Goal: Book appointment/travel/reservation

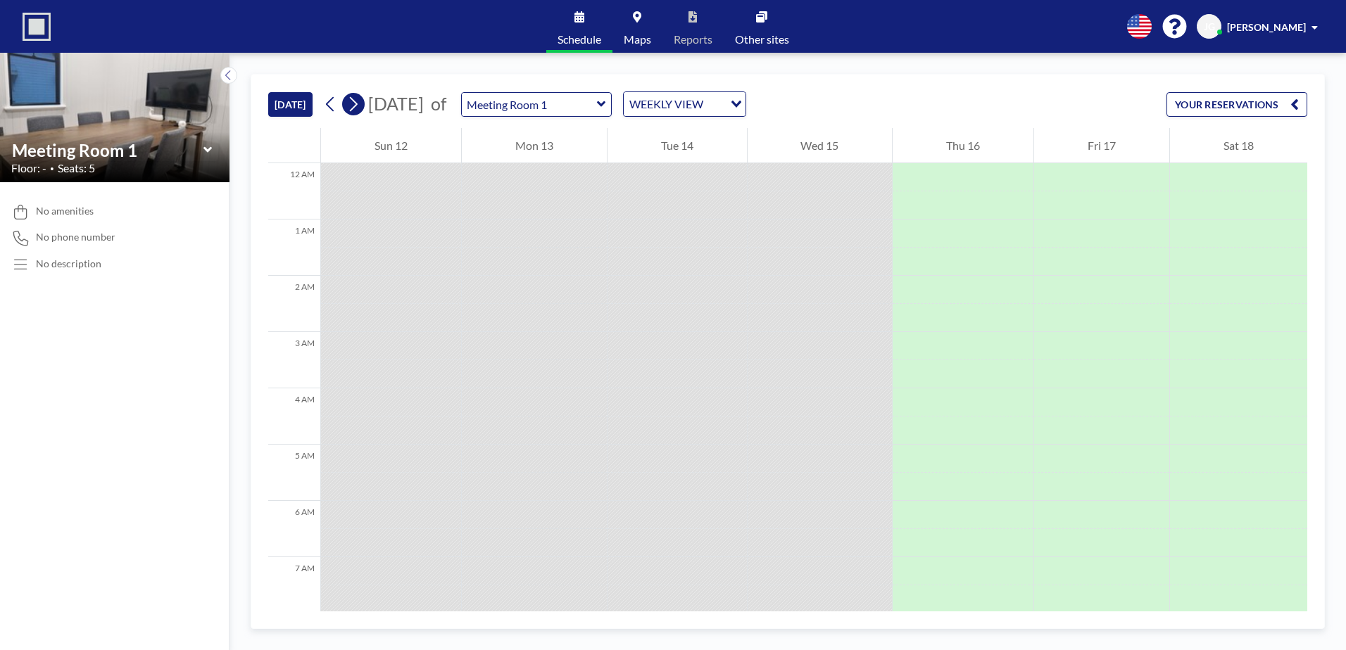
click at [358, 103] on icon at bounding box center [354, 104] width 8 height 15
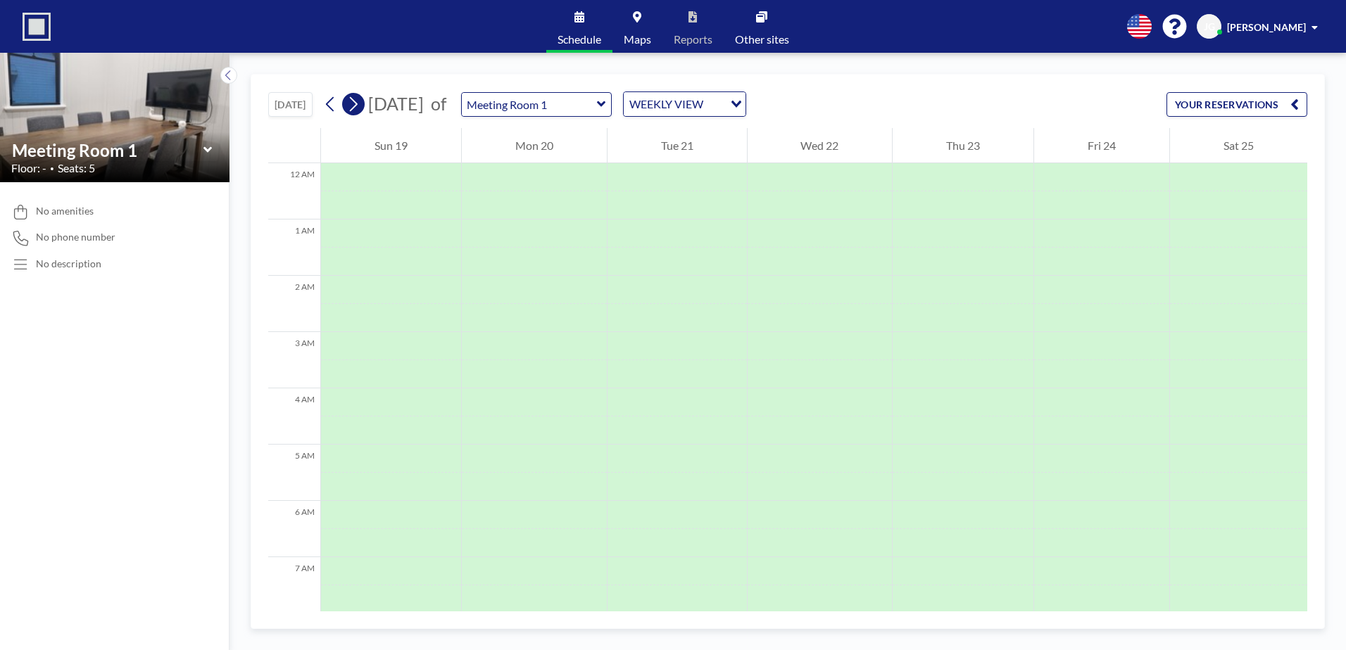
drag, startPoint x: 356, startPoint y: 100, endPoint x: 425, endPoint y: 134, distance: 77.1
click at [356, 101] on icon at bounding box center [354, 104] width 8 height 15
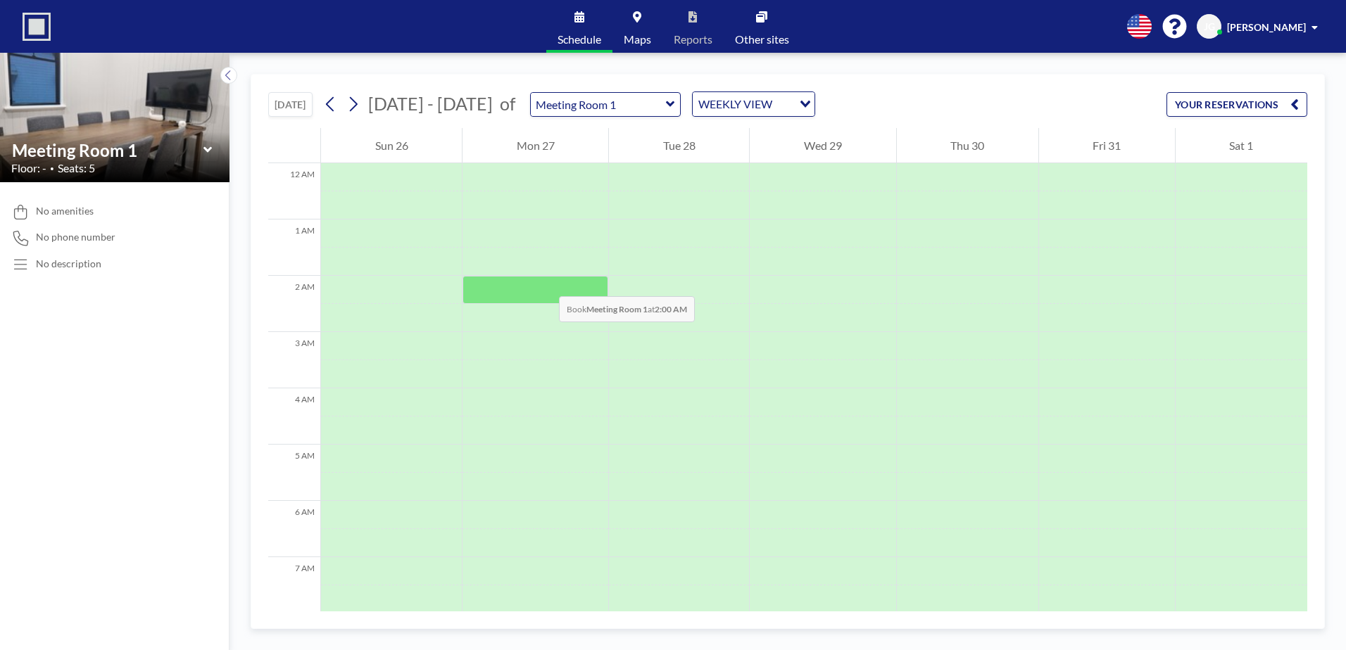
click at [545, 282] on div at bounding box center [535, 290] width 146 height 28
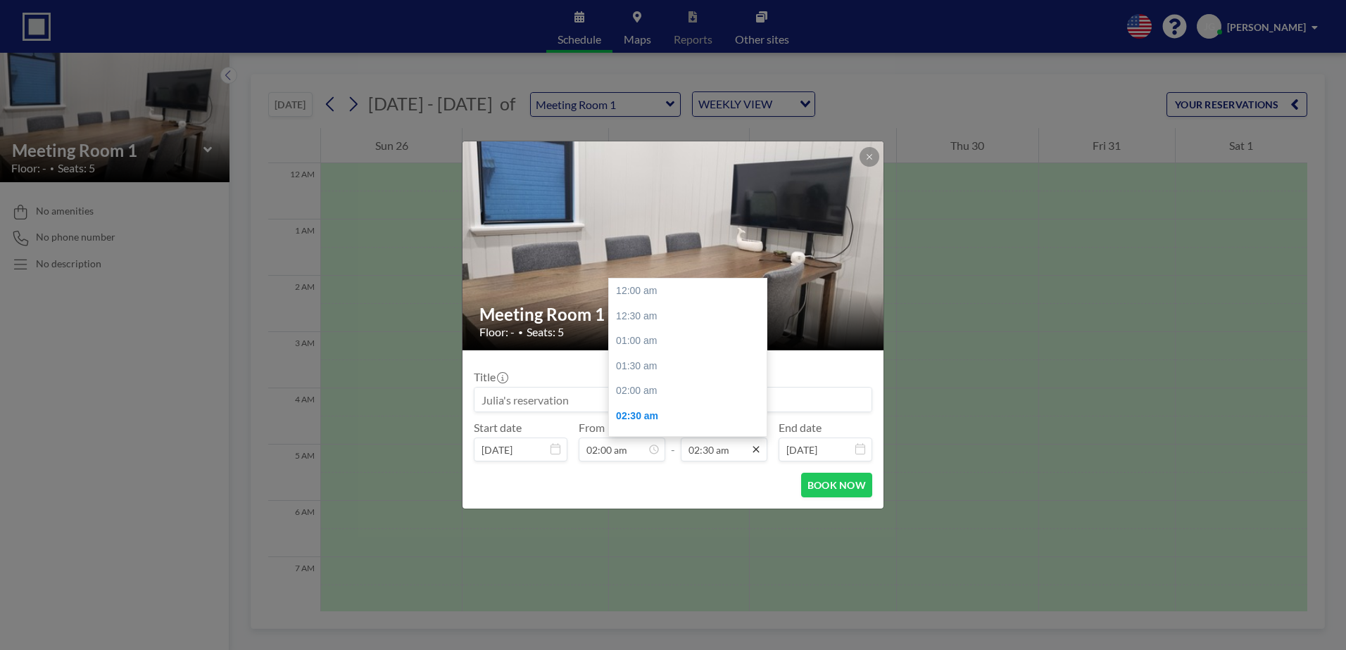
scroll to position [125, 0]
click at [649, 370] on div "04:00 am" at bounding box center [691, 366] width 165 height 25
type input "04:00 am"
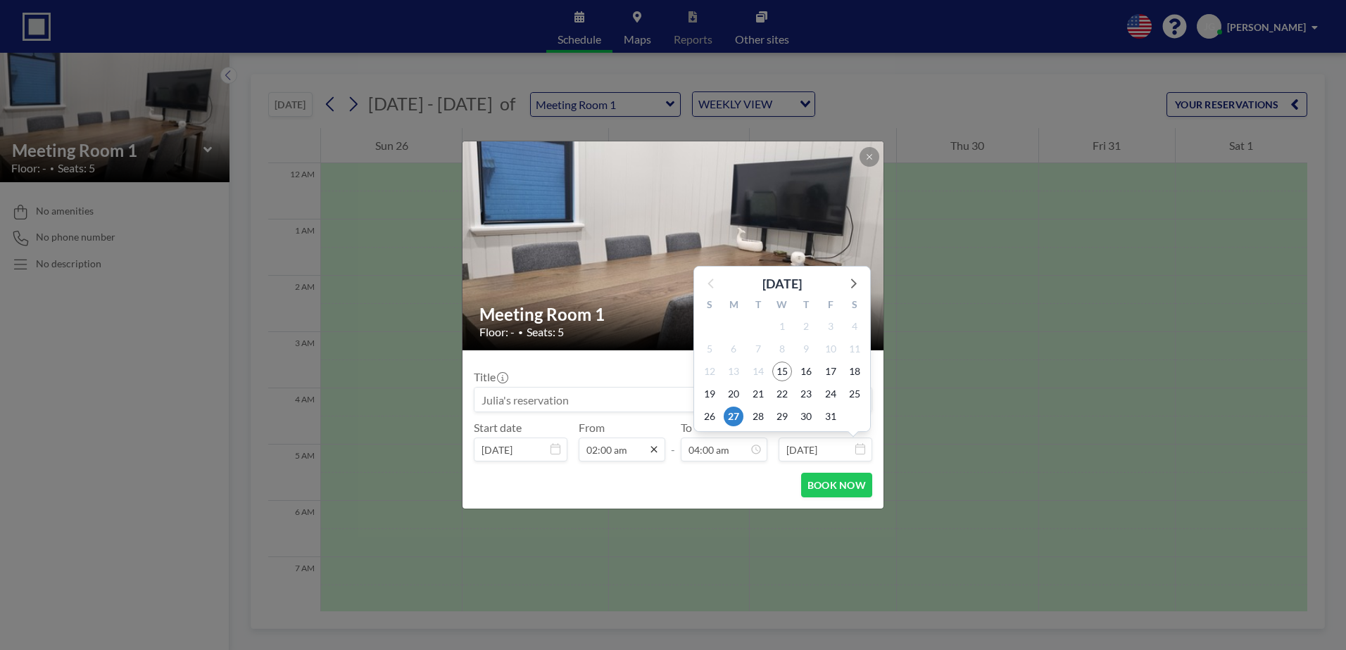
scroll to position [201, 0]
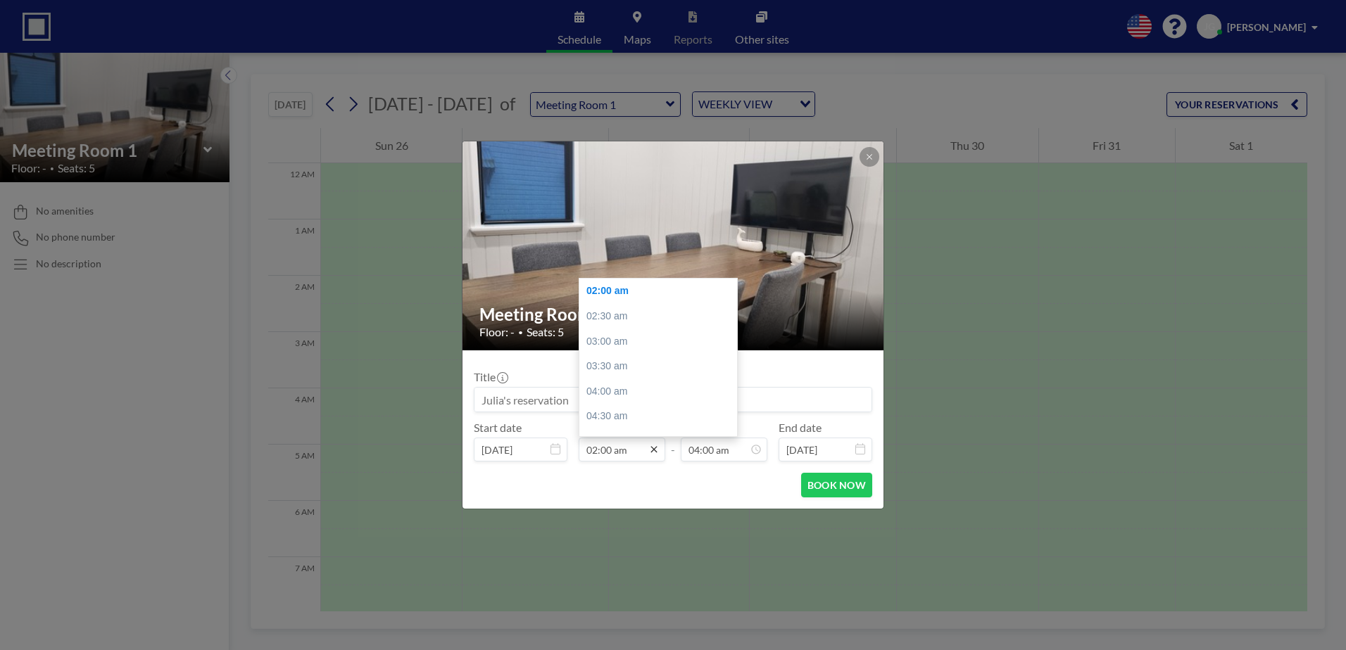
click at [650, 447] on icon at bounding box center [653, 449] width 11 height 11
click at [629, 332] on div "02:00 pm" at bounding box center [661, 329] width 165 height 25
type input "02:00 pm"
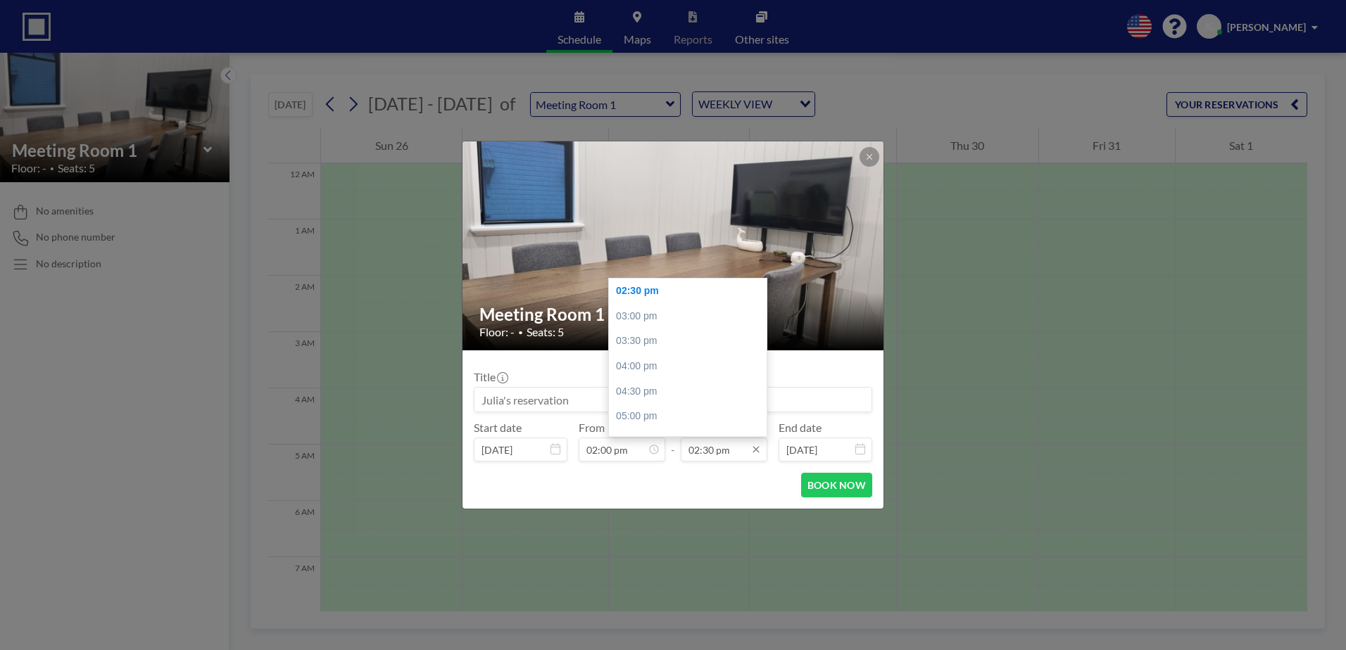
click at [749, 449] on input "02:30 pm" at bounding box center [724, 450] width 87 height 24
click at [639, 370] on div "04:00 pm" at bounding box center [691, 366] width 165 height 25
type input "04:00 pm"
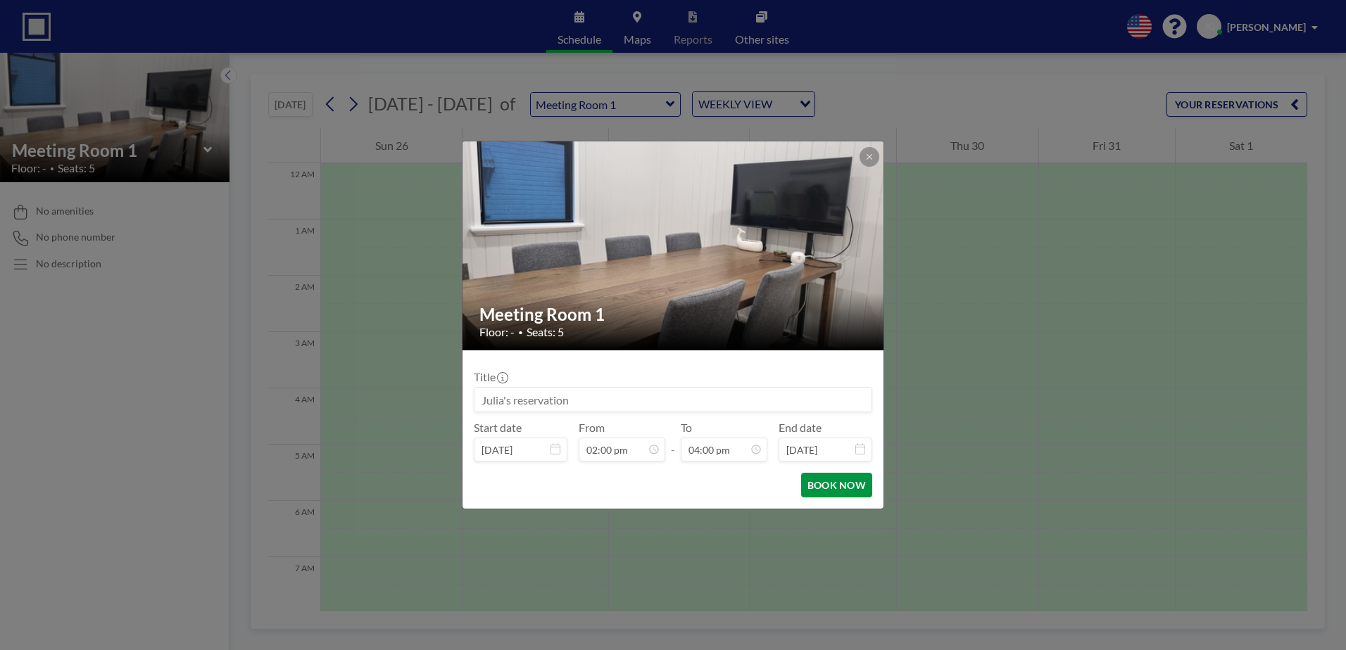
click at [845, 489] on button "BOOK NOW" at bounding box center [836, 485] width 71 height 25
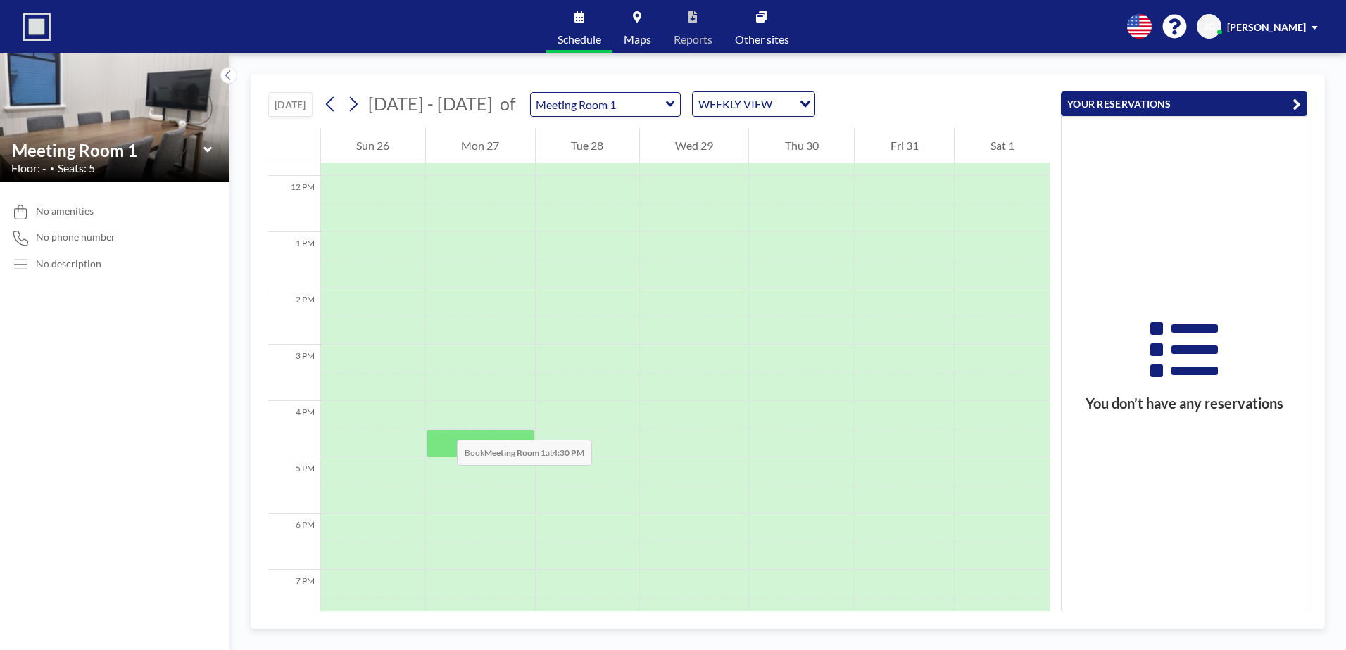
scroll to position [629, 0]
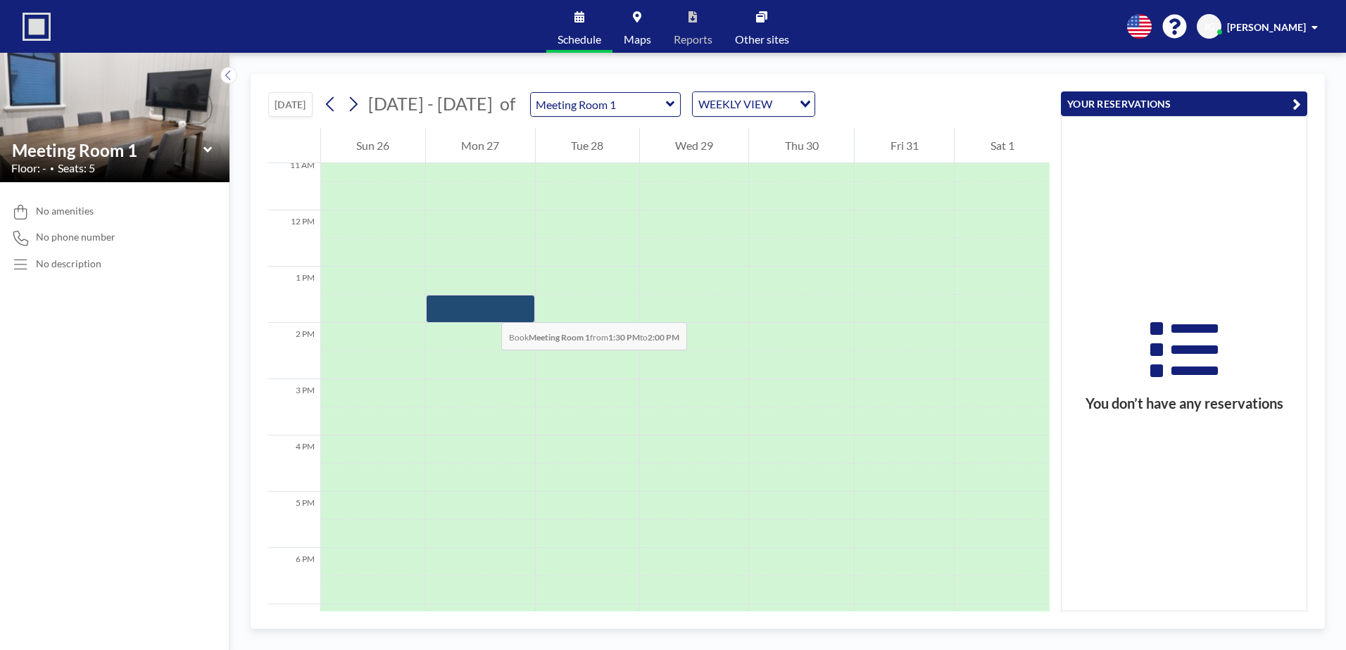
click at [487, 308] on div at bounding box center [480, 309] width 109 height 28
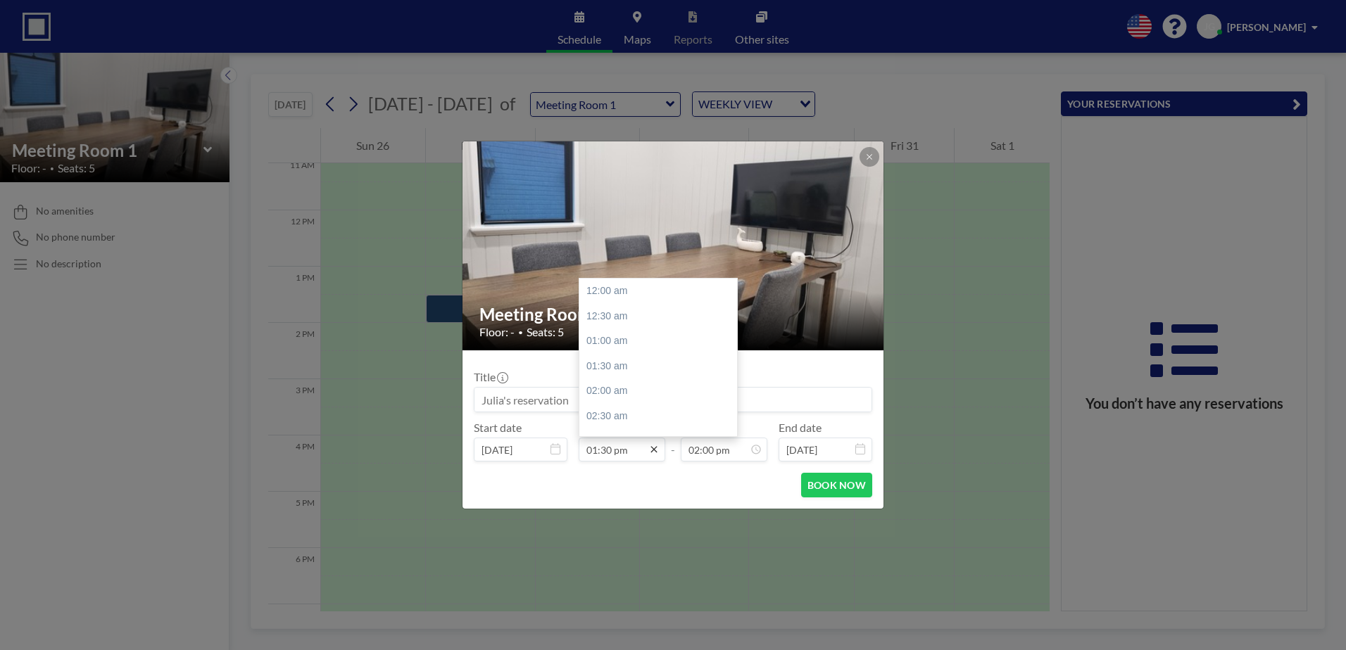
scroll to position [676, 0]
click at [655, 453] on icon at bounding box center [653, 449] width 11 height 11
click at [613, 318] on div "02:00 pm" at bounding box center [661, 316] width 165 height 25
type input "02:00 pm"
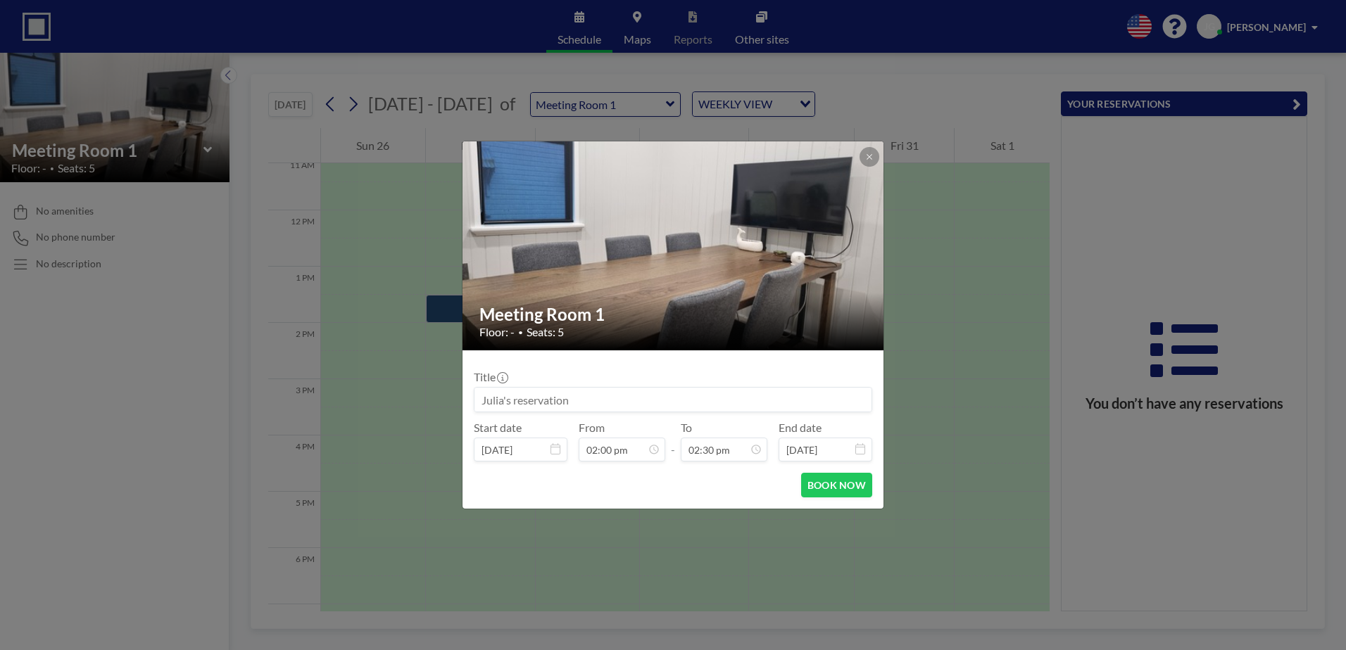
scroll to position [726, 0]
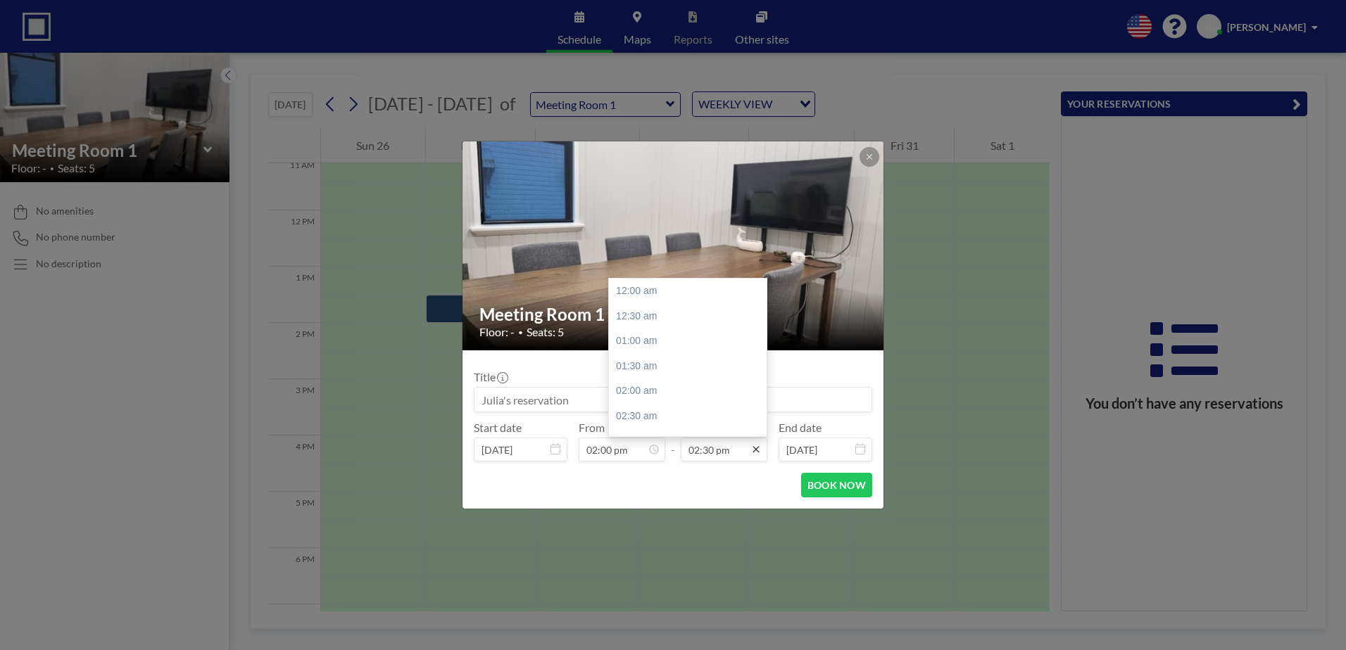
click at [754, 450] on icon at bounding box center [755, 449] width 11 height 11
click at [655, 366] on div "04:00 pm" at bounding box center [691, 366] width 165 height 25
type input "04:00 pm"
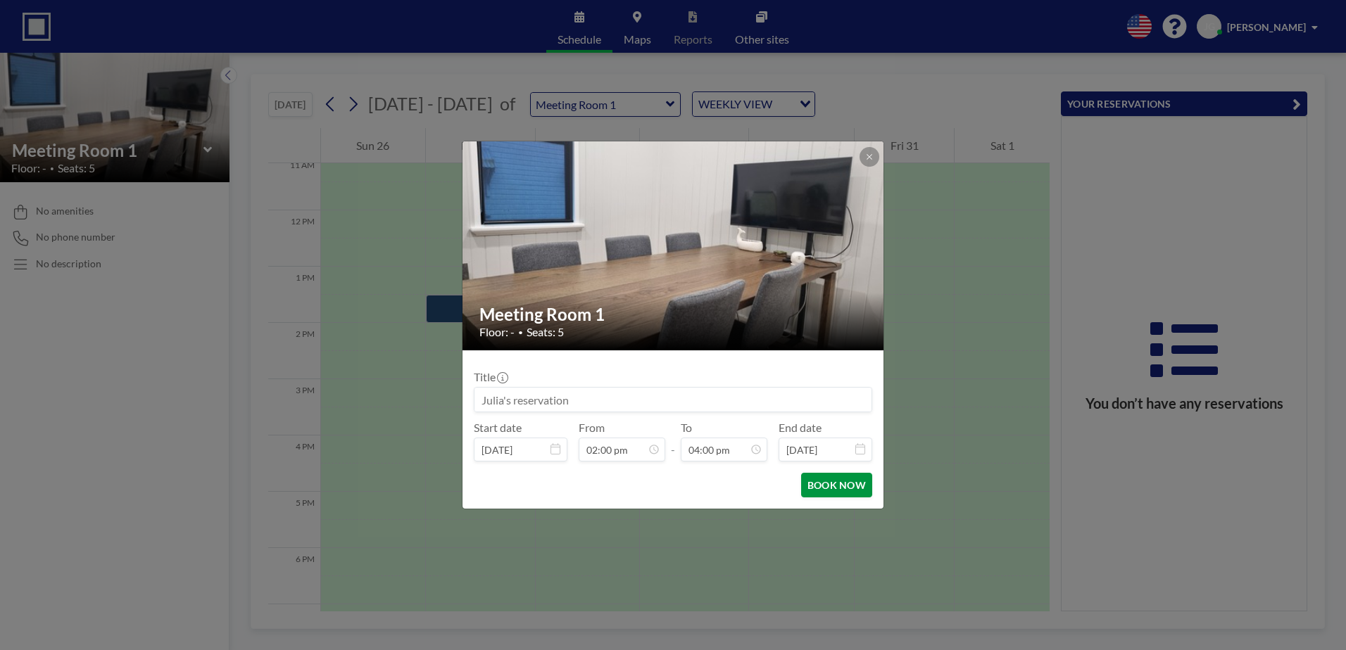
click at [837, 486] on button "BOOK NOW" at bounding box center [836, 485] width 71 height 25
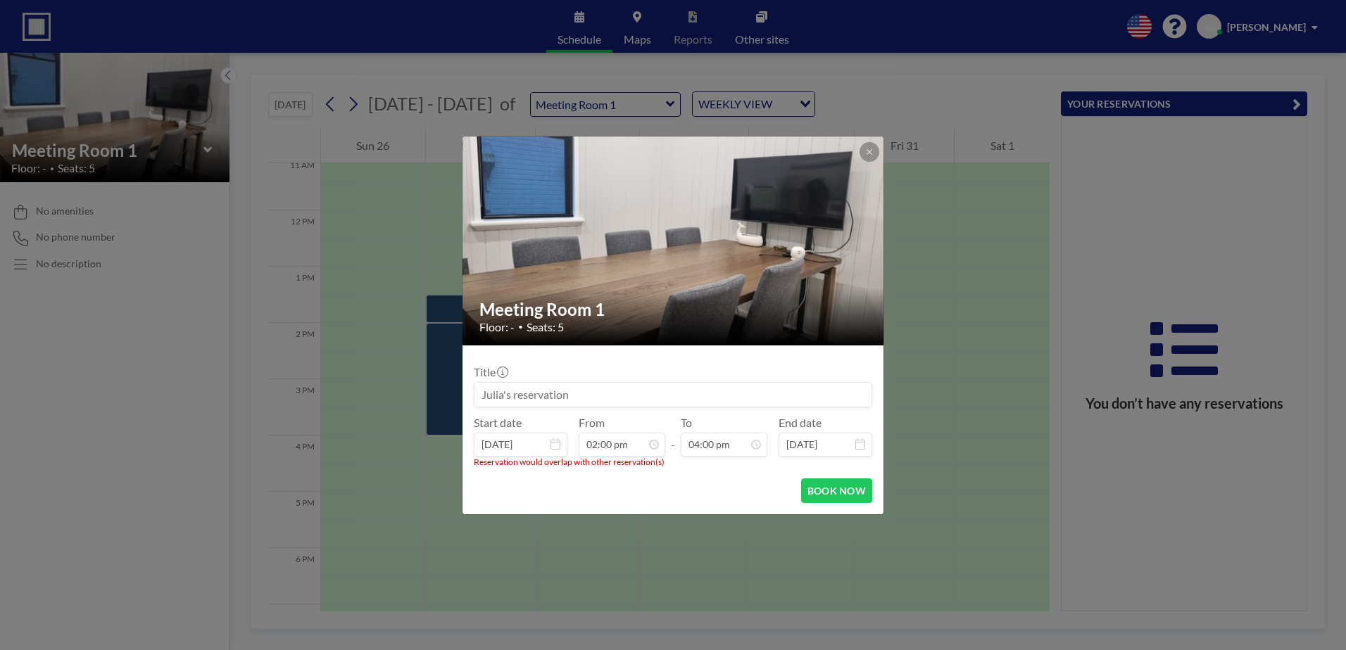
scroll to position [0, 0]
click at [869, 144] on button at bounding box center [869, 152] width 20 height 20
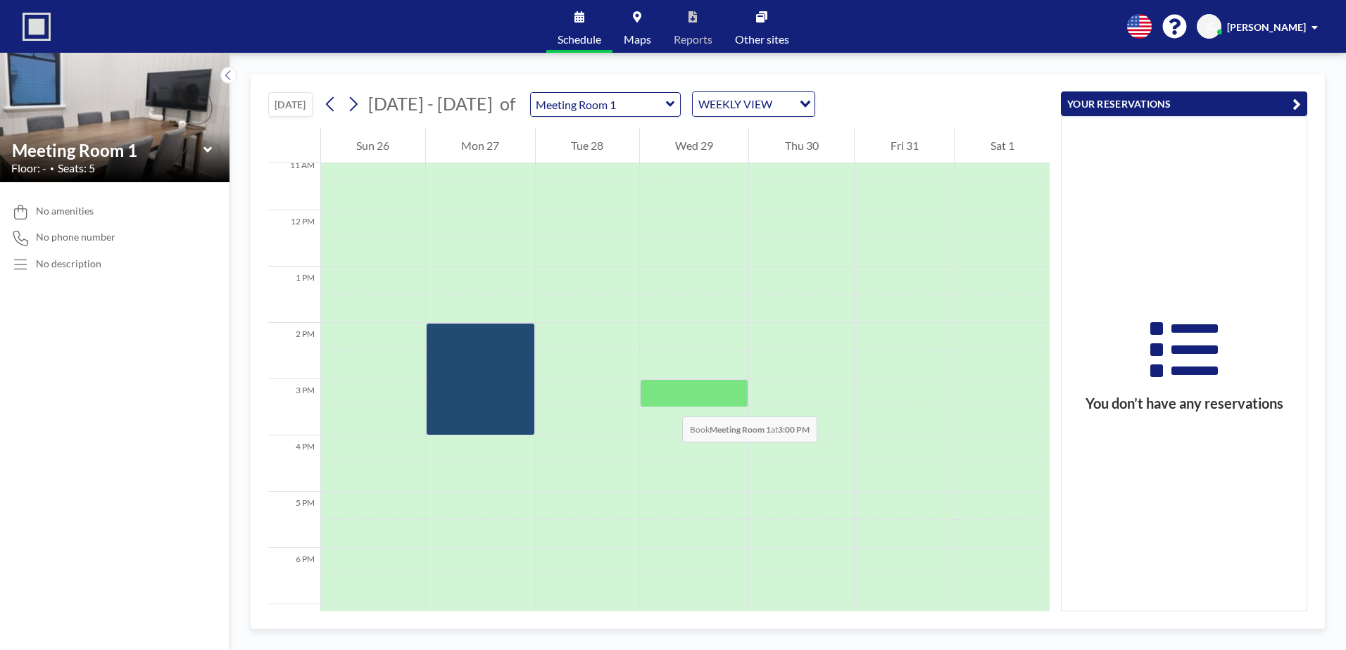
click at [669, 403] on div at bounding box center [694, 393] width 109 height 28
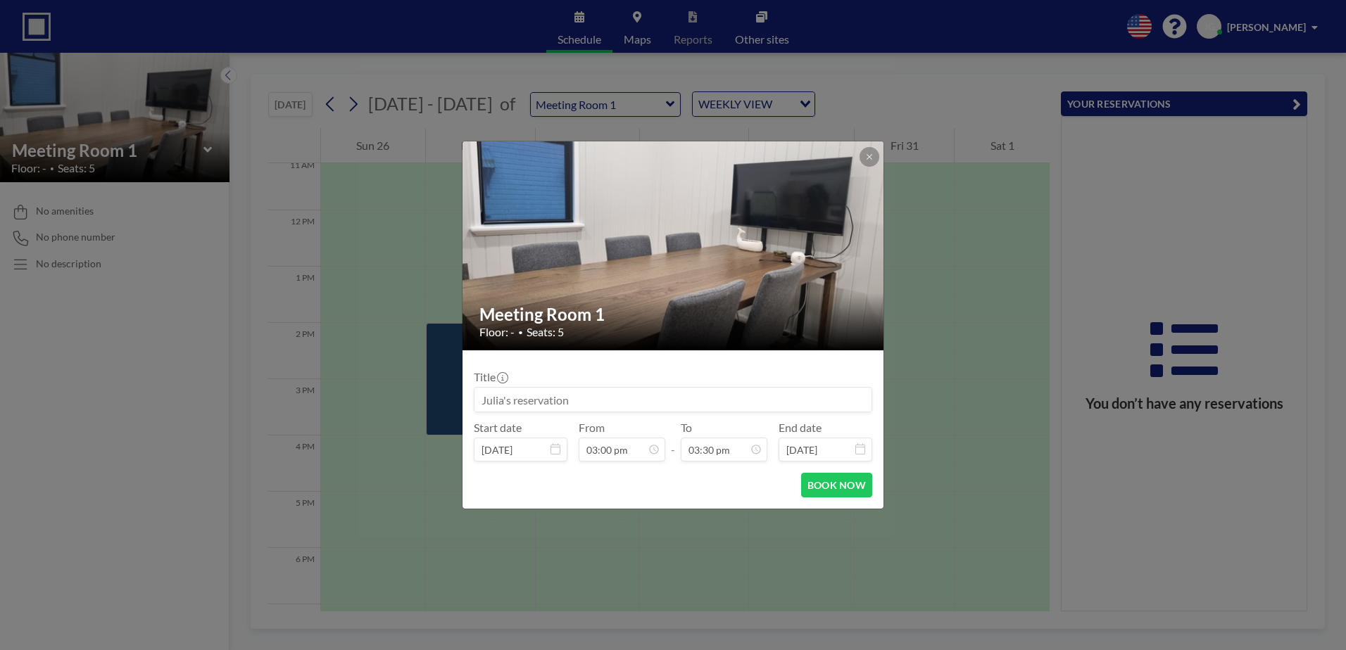
click at [868, 161] on button at bounding box center [869, 157] width 20 height 20
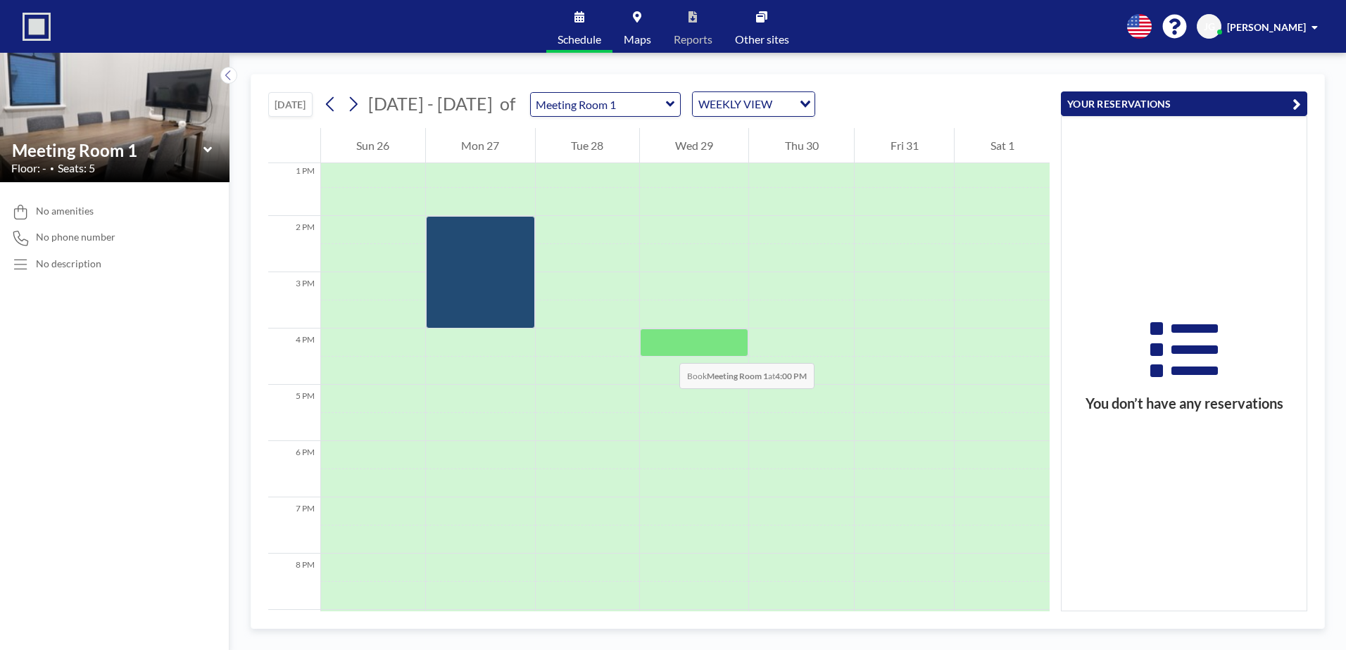
scroll to position [769, 0]
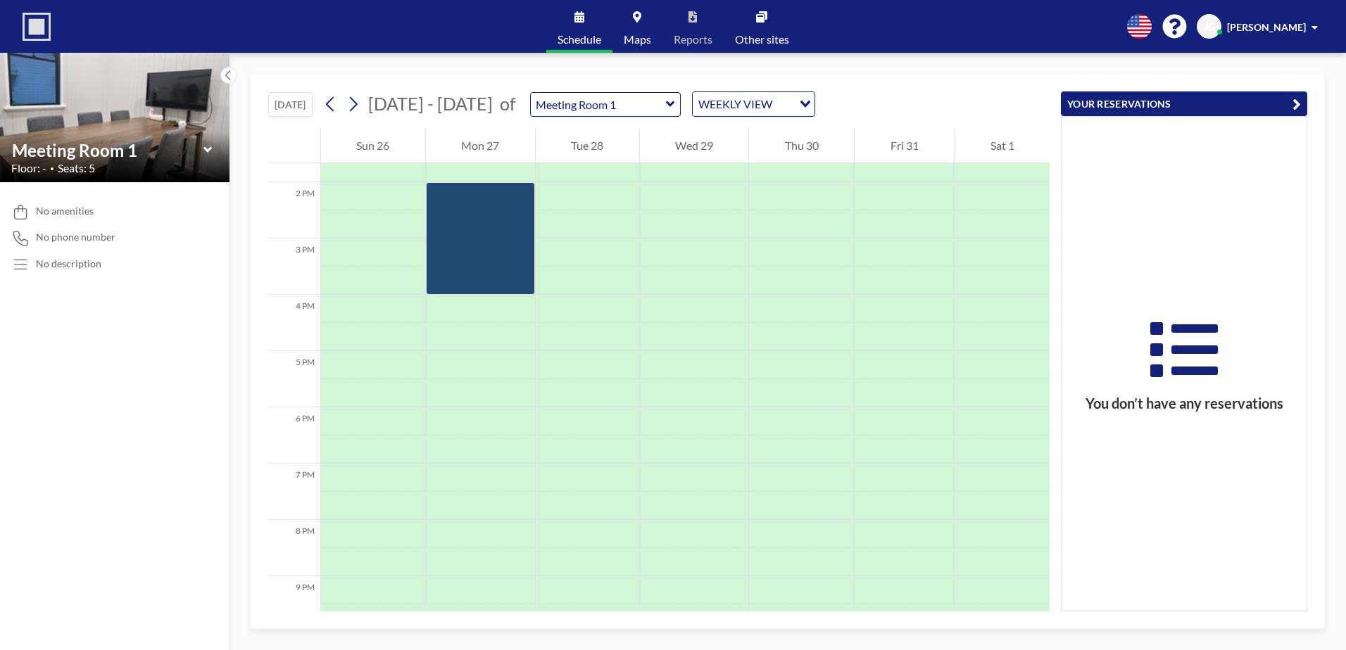
click at [1314, 27] on span at bounding box center [1314, 28] width 6 height 10
click at [1300, 103] on icon "button" at bounding box center [1296, 104] width 8 height 17
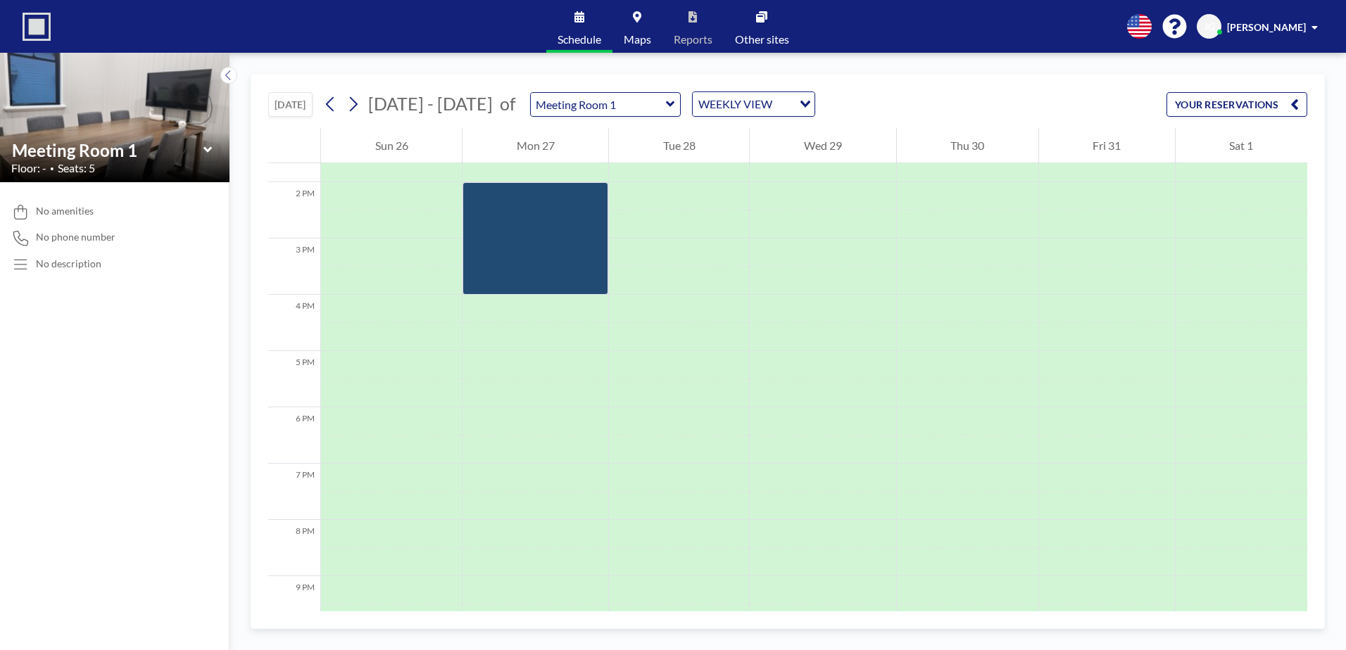
click at [580, 21] on icon at bounding box center [579, 16] width 10 height 11
click at [57, 205] on span "No amenities" at bounding box center [65, 211] width 58 height 13
click at [56, 215] on span "No amenities" at bounding box center [65, 211] width 58 height 13
click at [63, 267] on div "No description" at bounding box center [68, 264] width 65 height 13
click at [165, 447] on div "No amenities No phone number No description" at bounding box center [114, 416] width 229 height 468
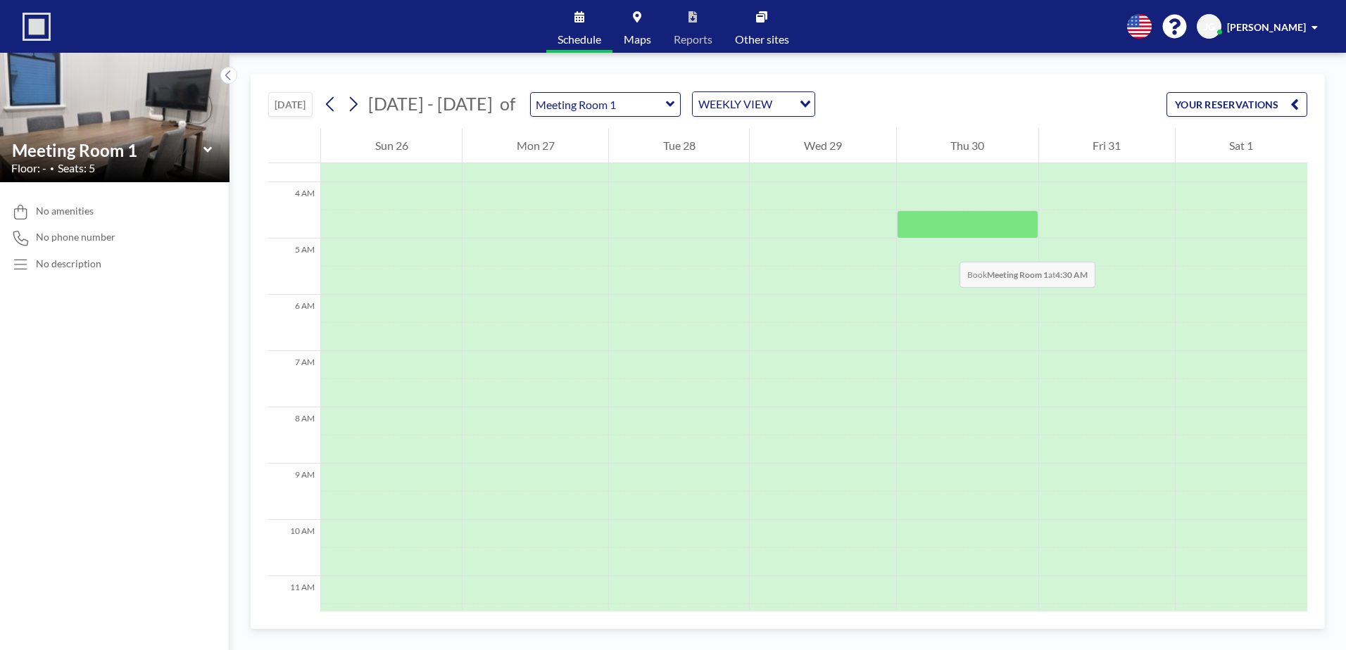
scroll to position [0, 0]
